Goal: Task Accomplishment & Management: Use online tool/utility

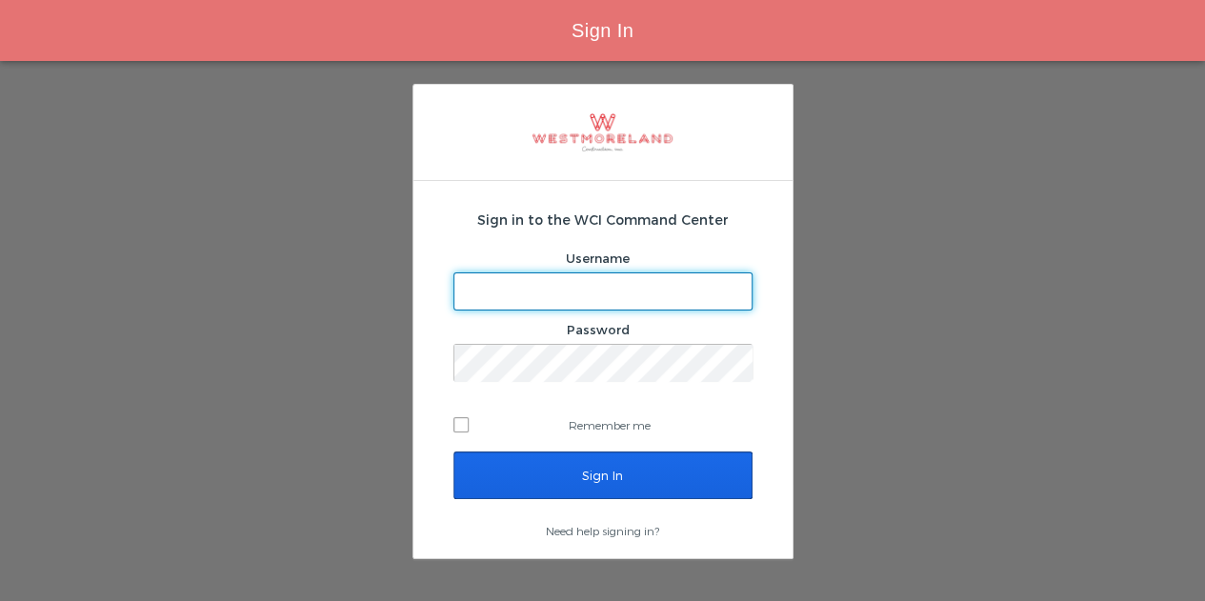
type input "[EMAIL_ADDRESS][PERSON_NAME][DOMAIN_NAME]"
click at [569, 471] on input "Sign In" at bounding box center [602, 475] width 299 height 48
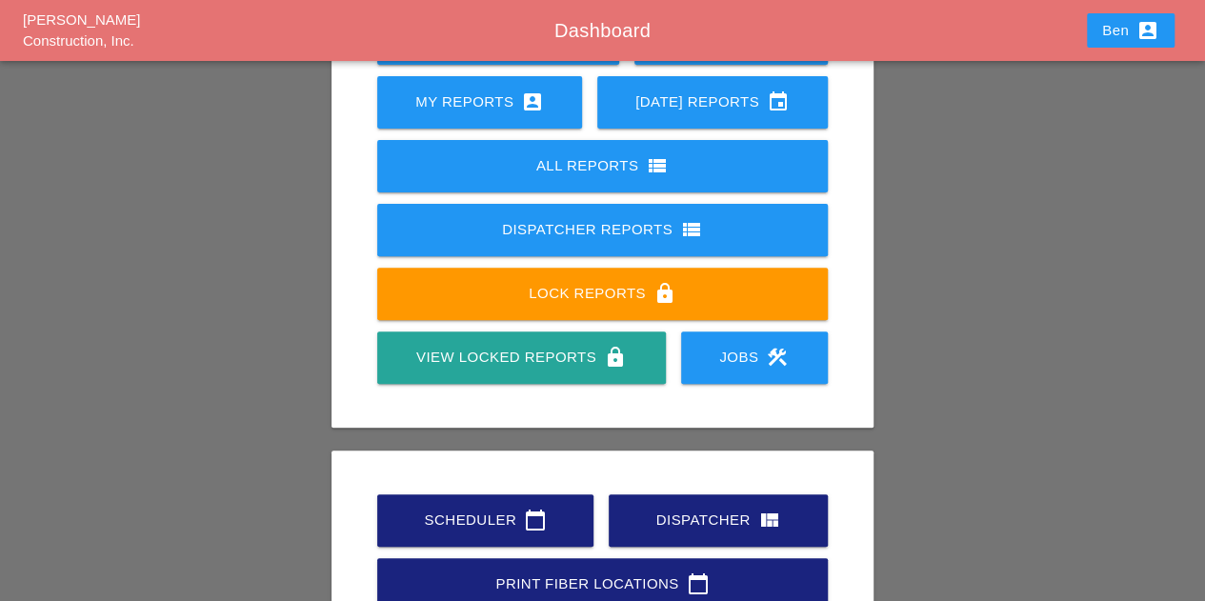
scroll to position [334, 0]
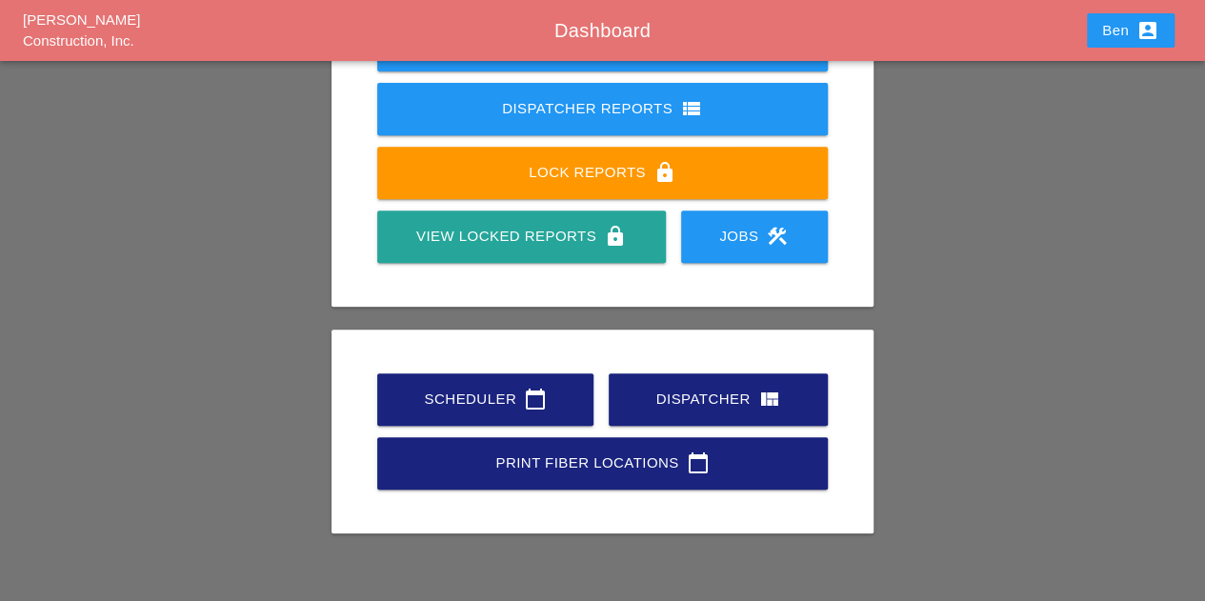
click at [431, 388] on div "Scheduler calendar_today" at bounding box center [485, 399] width 155 height 23
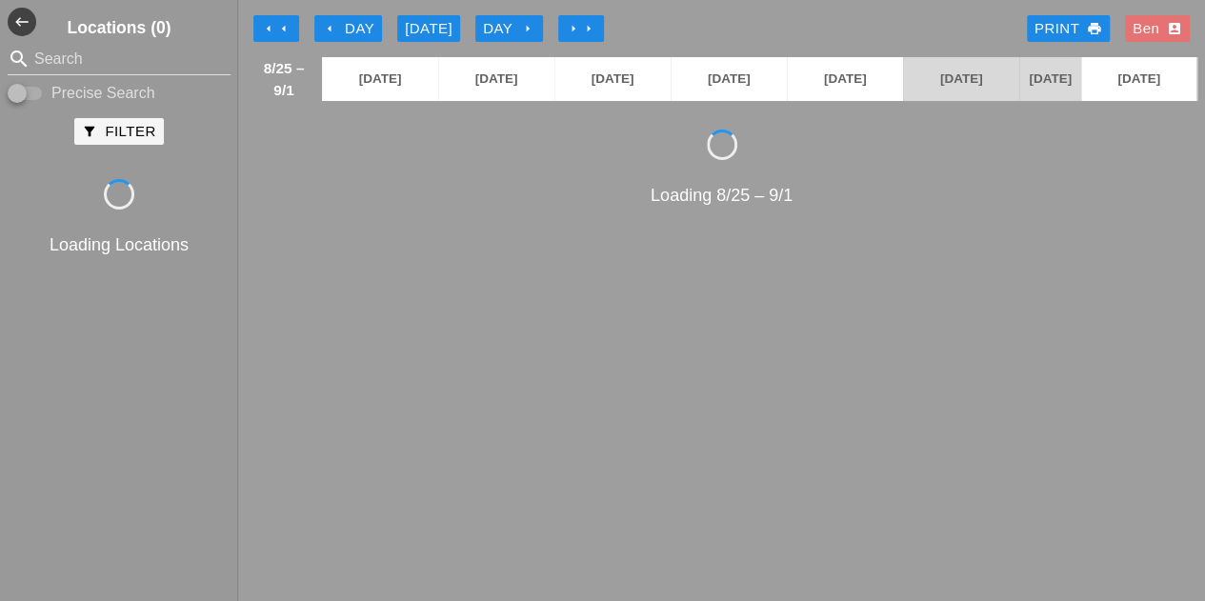
click at [329, 22] on icon "arrow_left" at bounding box center [329, 28] width 15 height 15
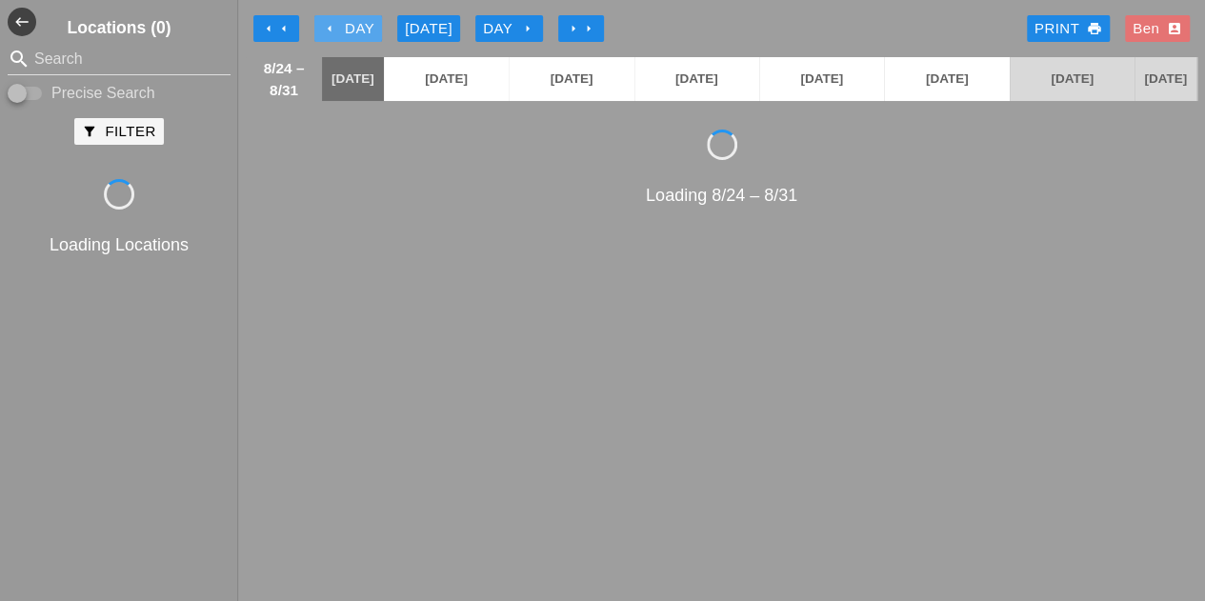
click at [329, 22] on icon "arrow_left" at bounding box center [329, 28] width 15 height 15
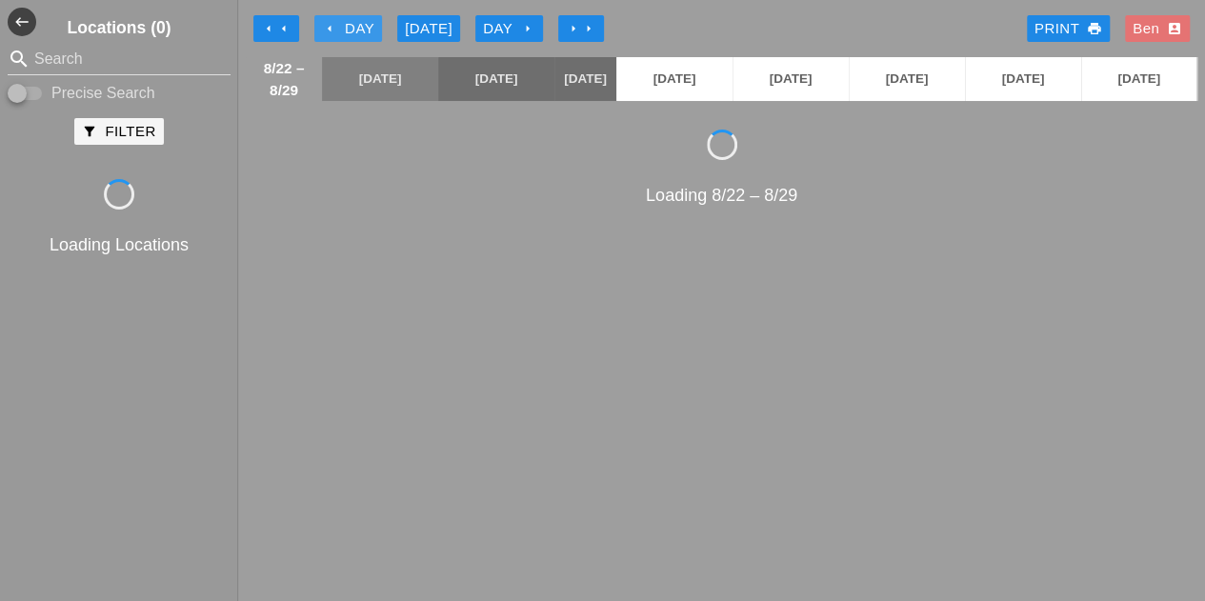
click at [329, 22] on icon "arrow_left" at bounding box center [329, 28] width 15 height 15
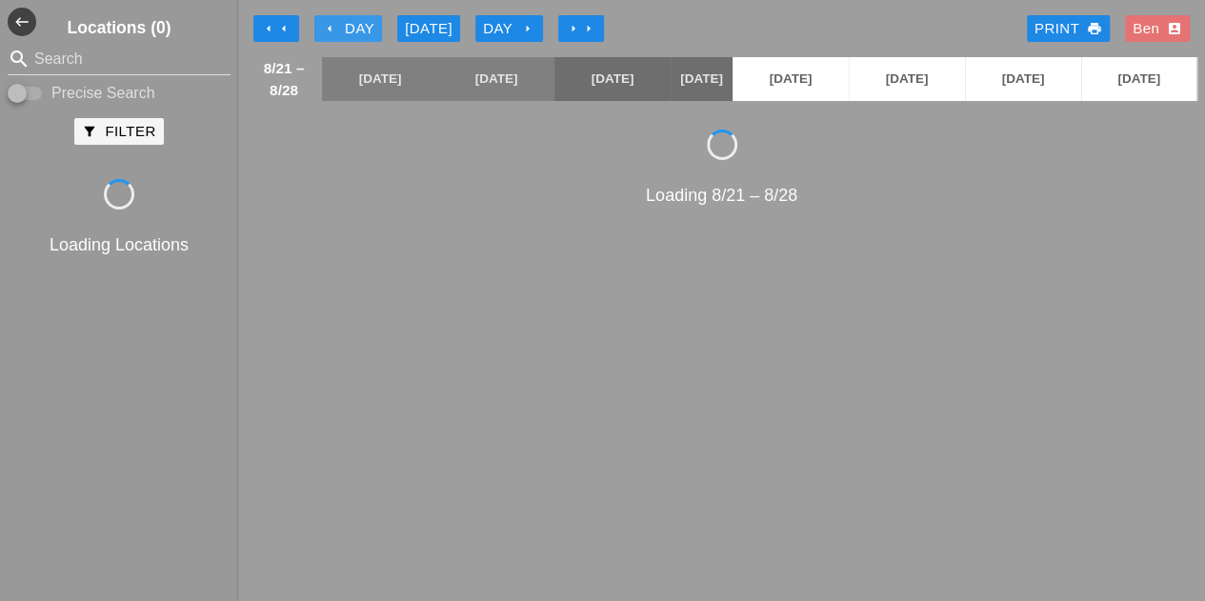
click at [329, 22] on icon "arrow_left" at bounding box center [329, 28] width 15 height 15
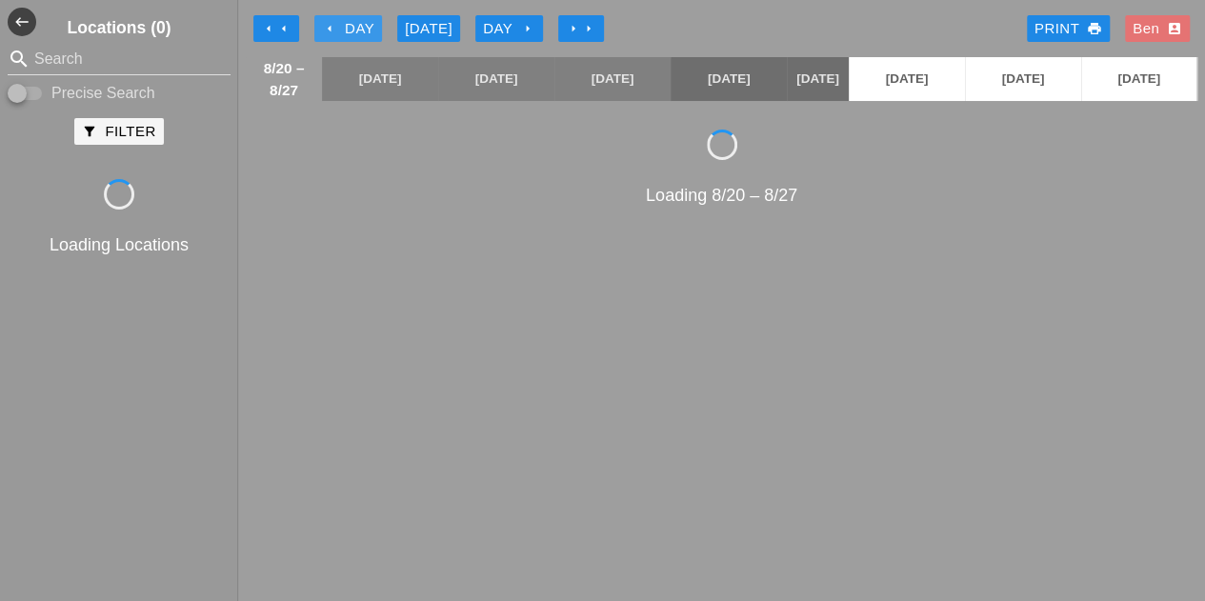
click at [329, 22] on icon "arrow_left" at bounding box center [329, 28] width 15 height 15
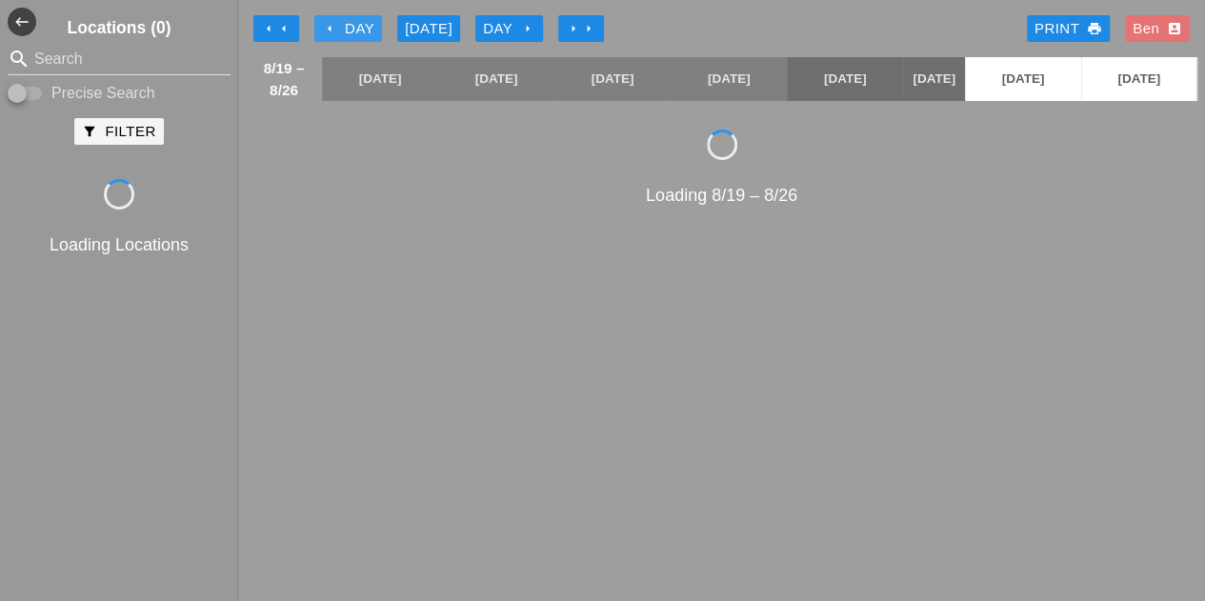
click at [329, 22] on icon "arrow_left" at bounding box center [329, 28] width 15 height 15
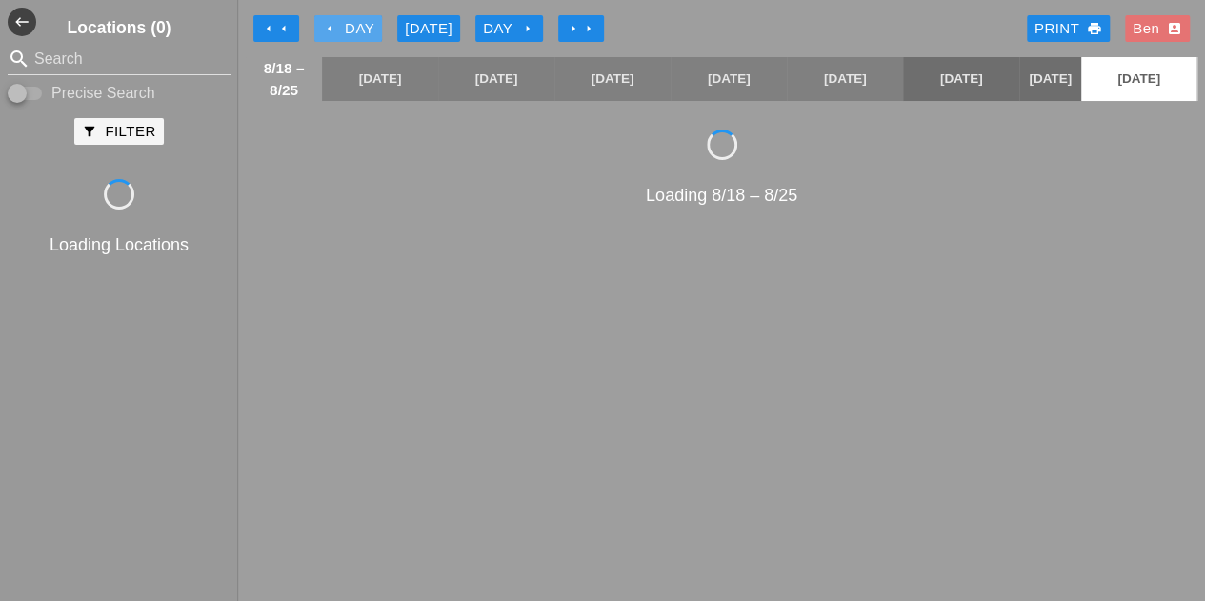
click at [329, 22] on icon "arrow_left" at bounding box center [329, 28] width 15 height 15
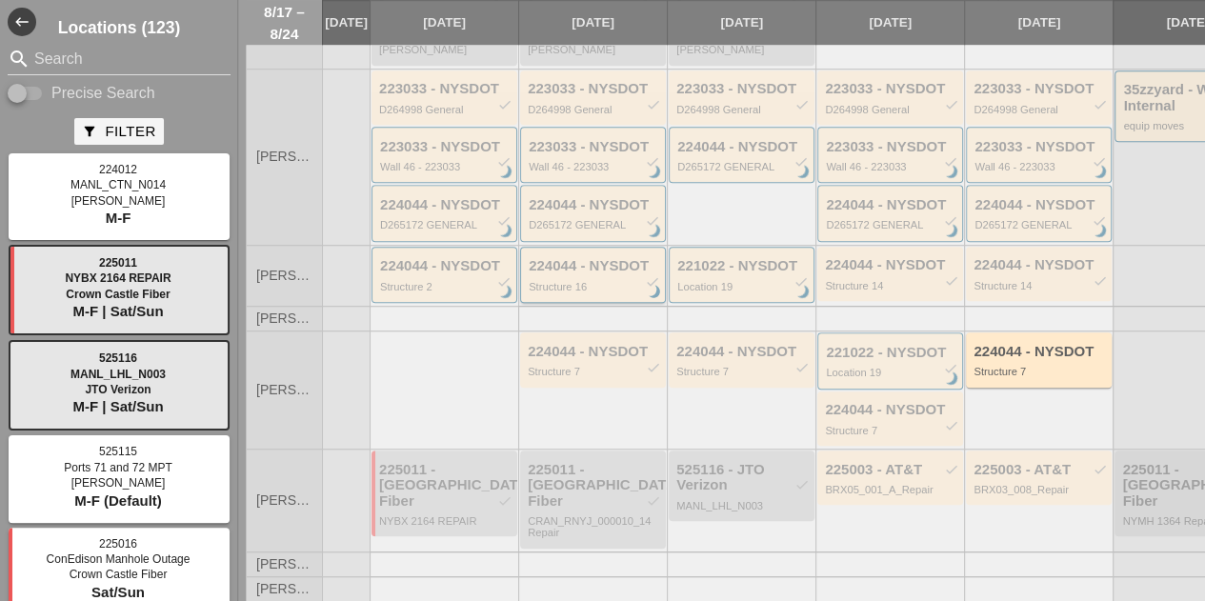
scroll to position [762, 0]
click at [476, 292] on div "Structure 2" at bounding box center [445, 286] width 131 height 11
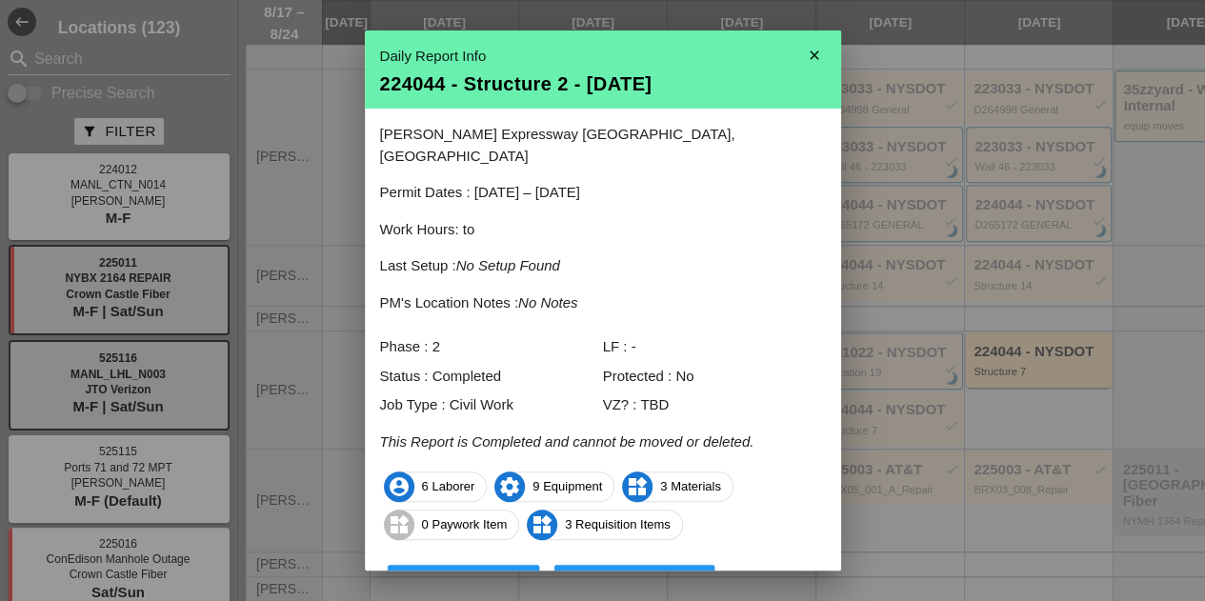
click at [817, 64] on icon "close" at bounding box center [814, 55] width 38 height 38
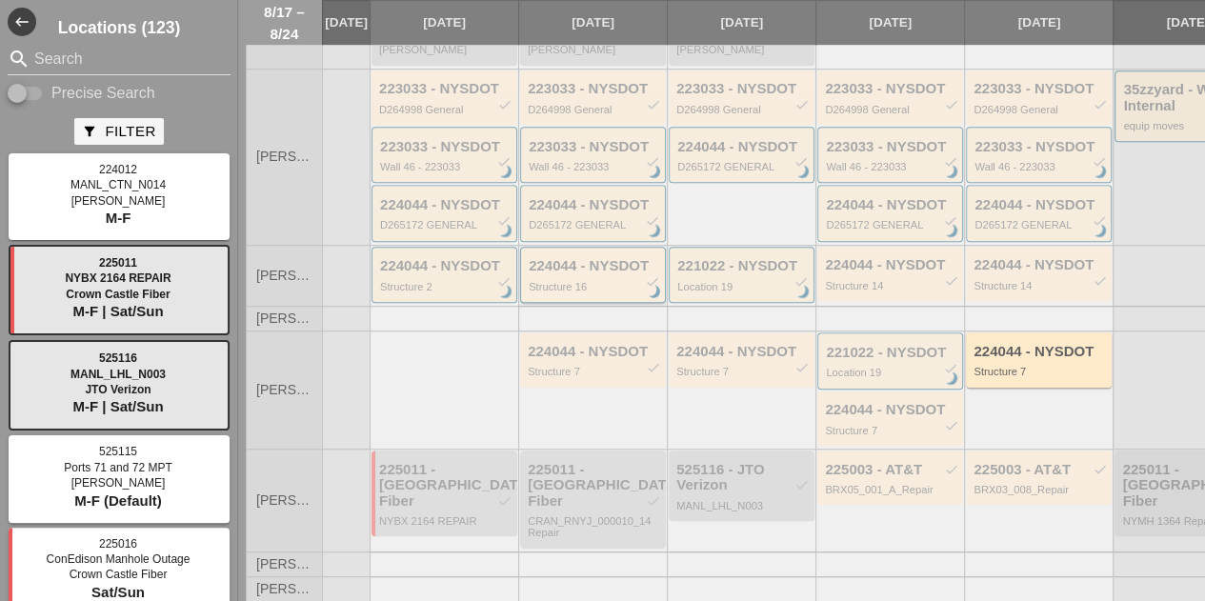
click at [578, 274] on div "224044 - NYSDOT check" at bounding box center [594, 266] width 131 height 16
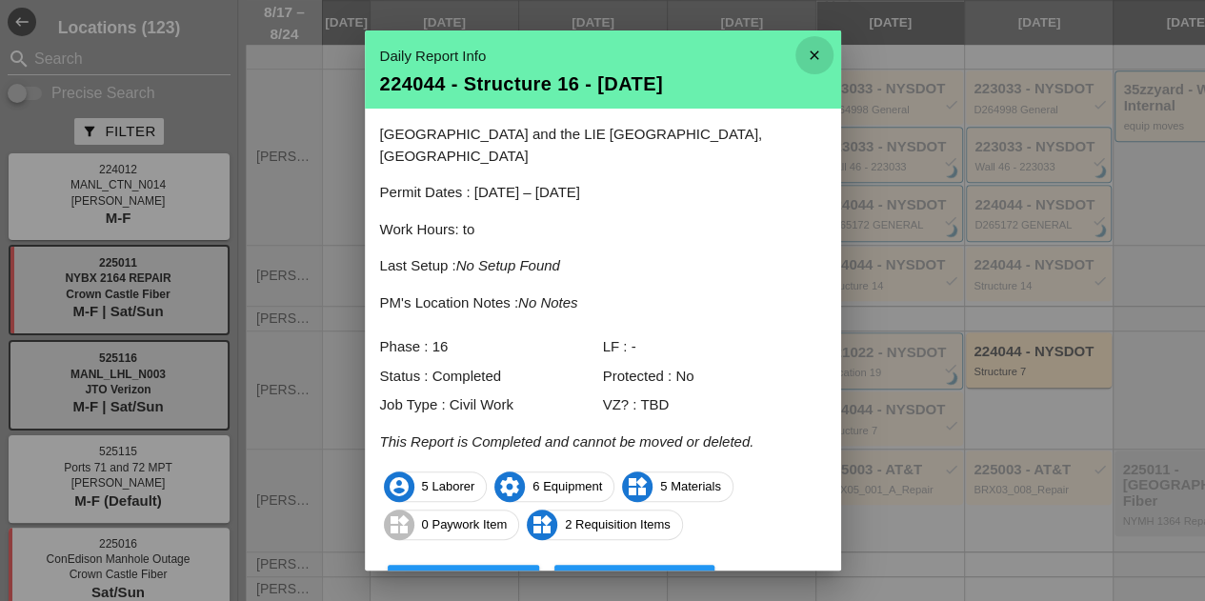
click at [800, 56] on icon "close" at bounding box center [814, 55] width 38 height 38
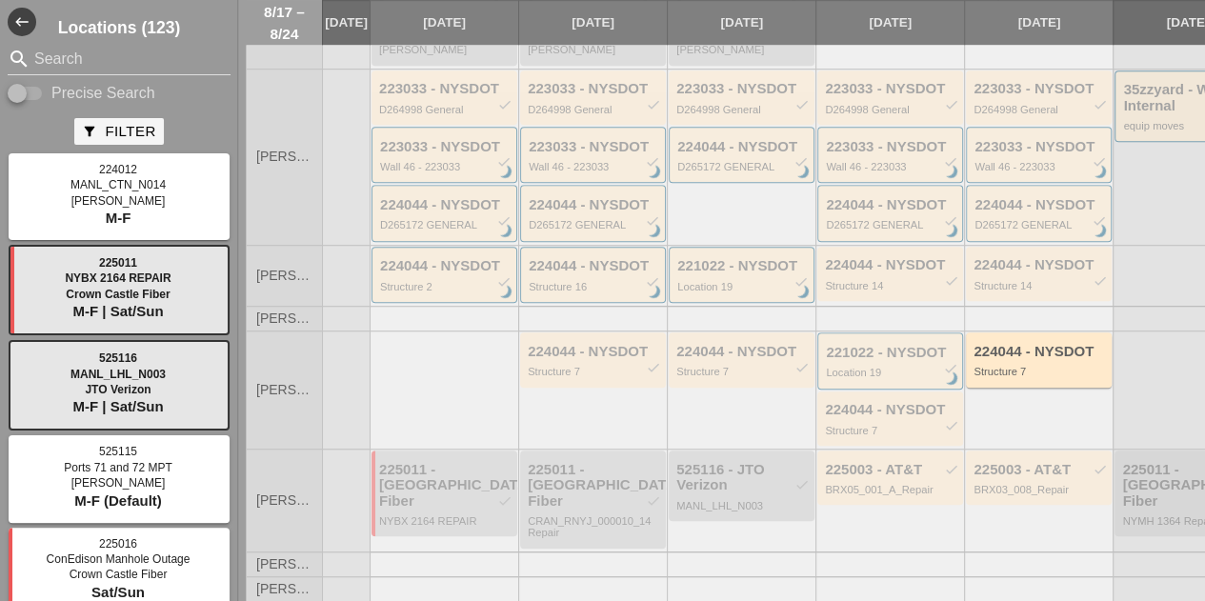
scroll to position [798, 0]
click at [825, 435] on div "224044 - NYSDOT check Structure 7" at bounding box center [891, 419] width 133 height 34
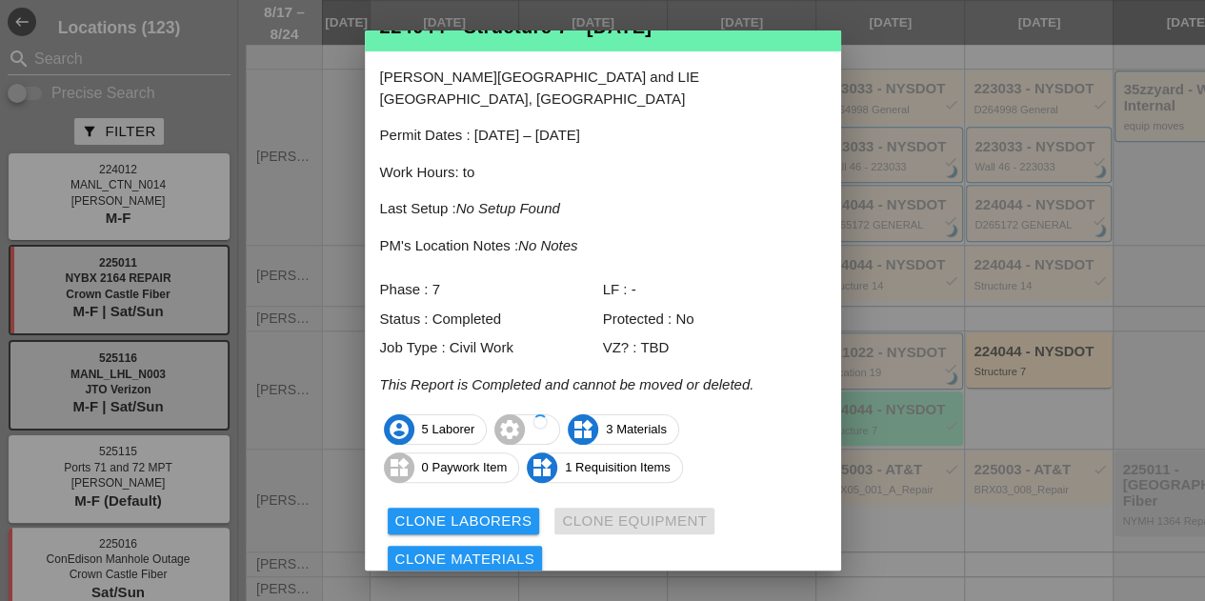
scroll to position [107, 0]
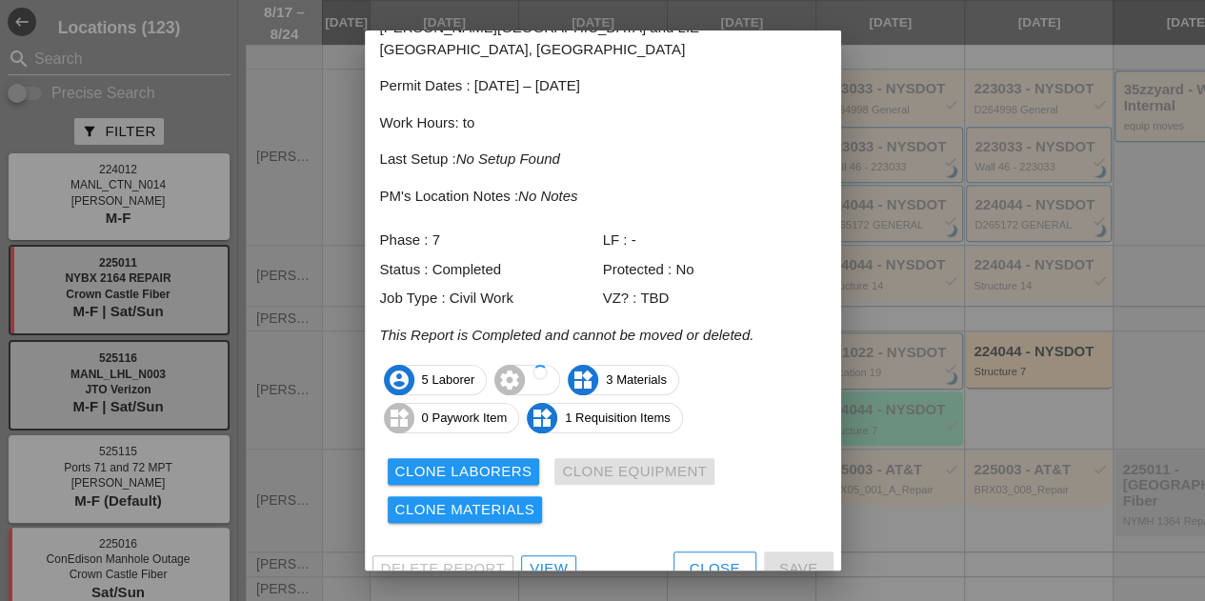
click at [564, 558] on div "View" at bounding box center [549, 569] width 38 height 22
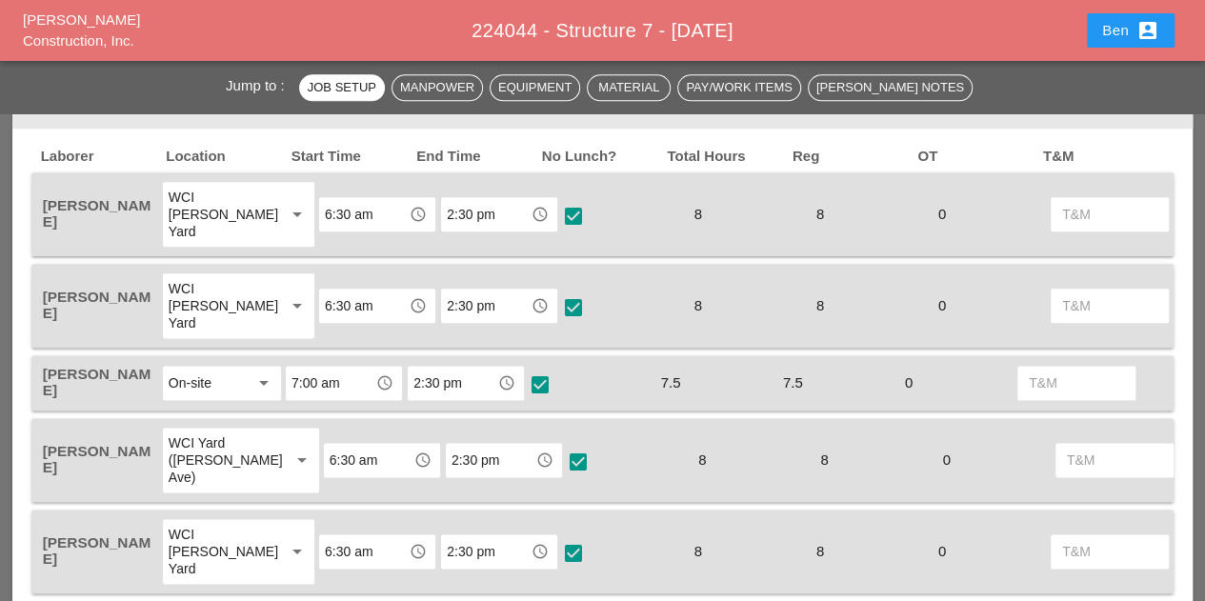
scroll to position [1048, 0]
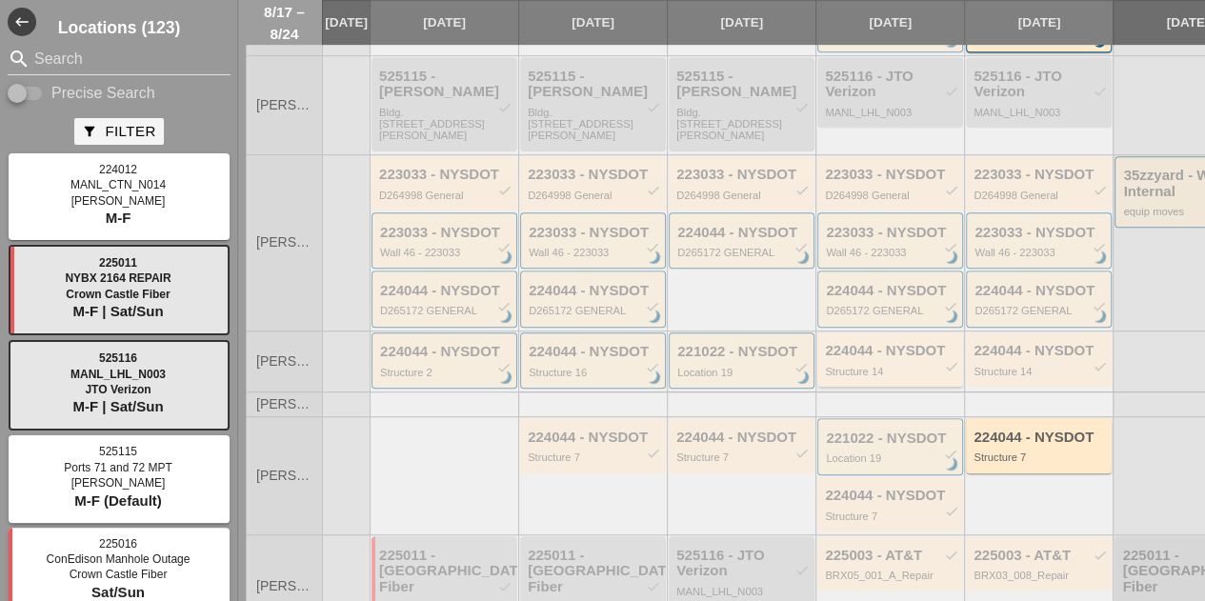
scroll to position [762, 0]
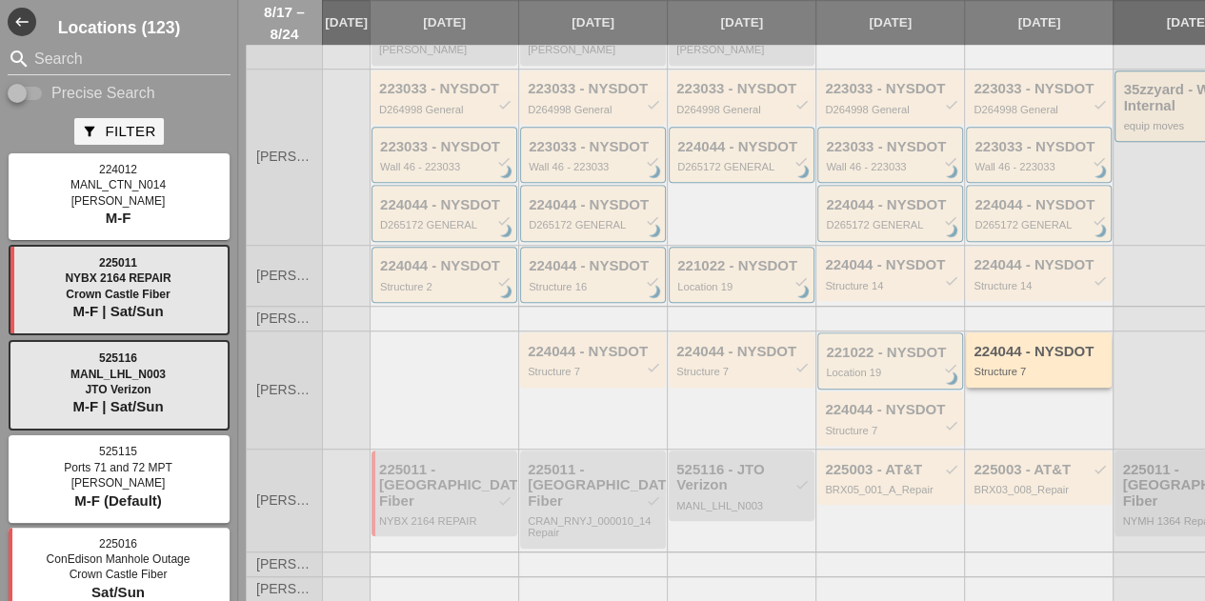
click at [973, 377] on div "Structure 7" at bounding box center [1039, 371] width 133 height 11
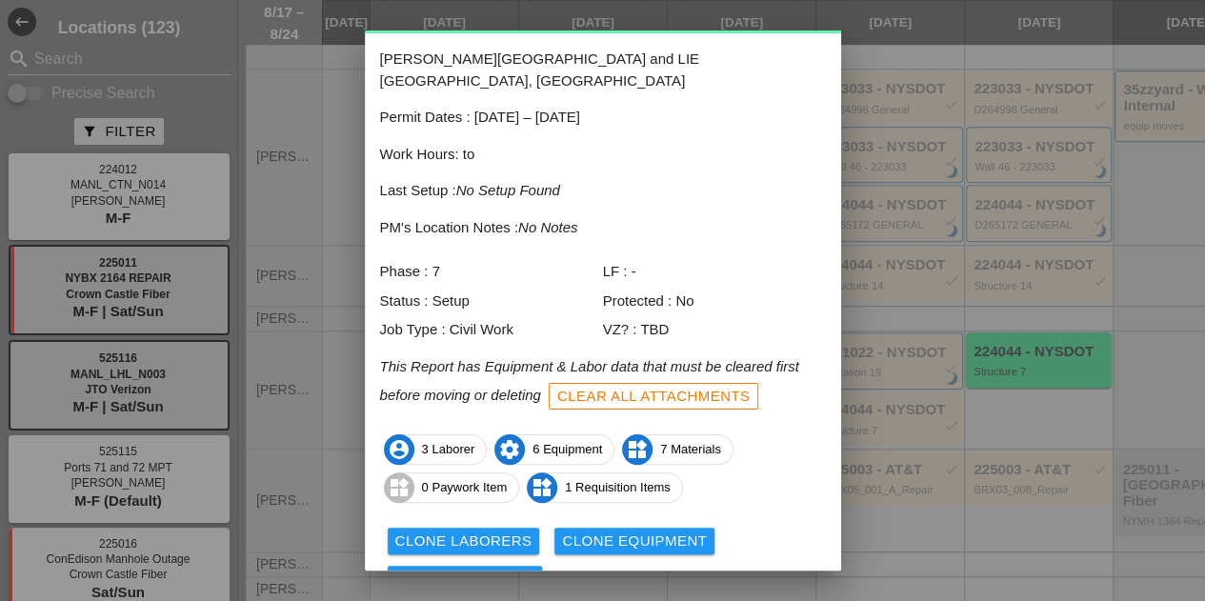
scroll to position [145, 0]
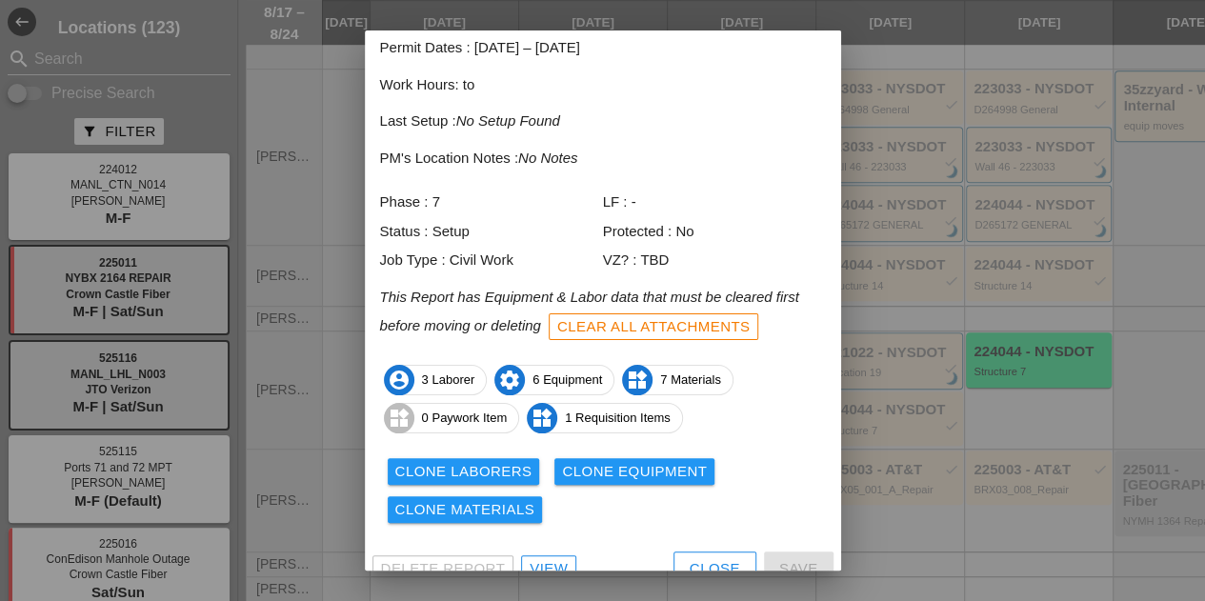
click at [539, 558] on div "View" at bounding box center [549, 569] width 38 height 22
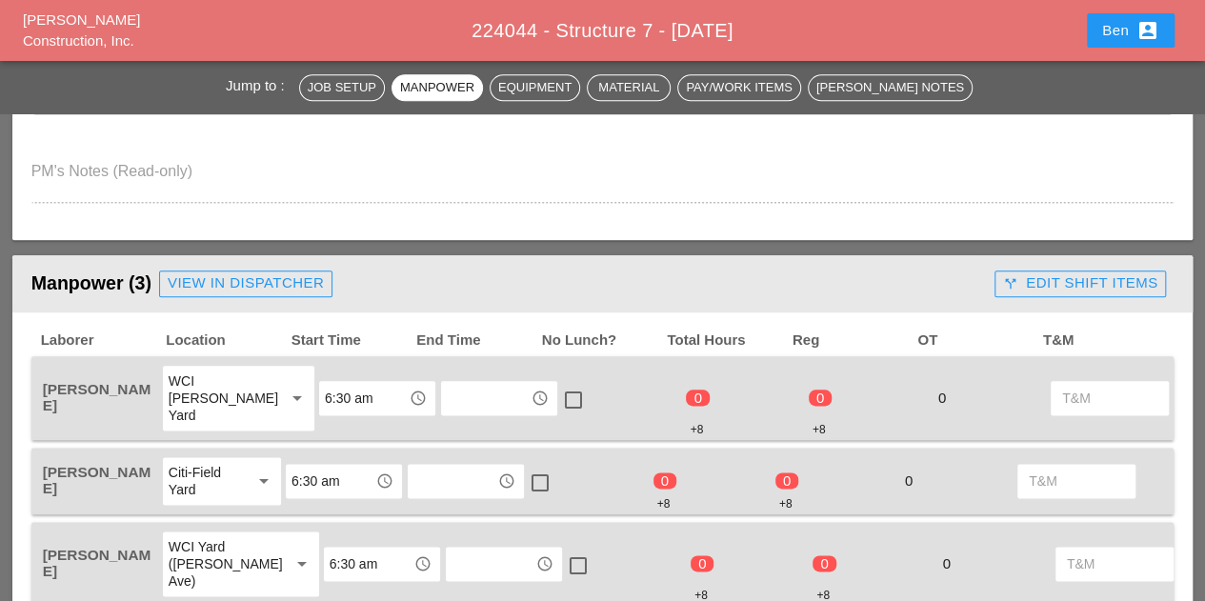
scroll to position [953, 0]
